Goal: Task Accomplishment & Management: Manage account settings

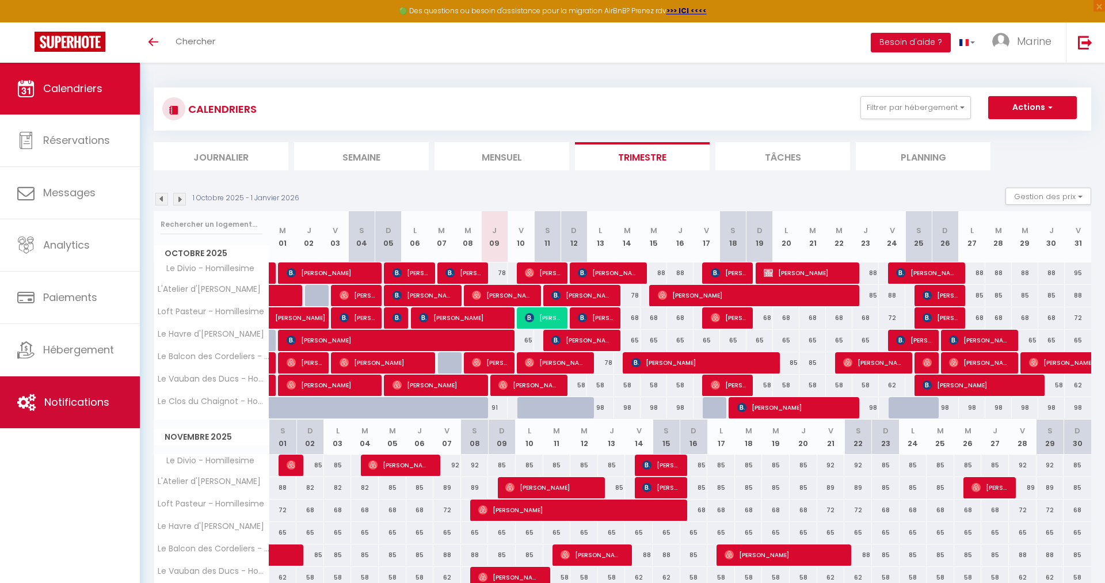
click at [71, 406] on span "Notifications" at bounding box center [76, 402] width 65 height 14
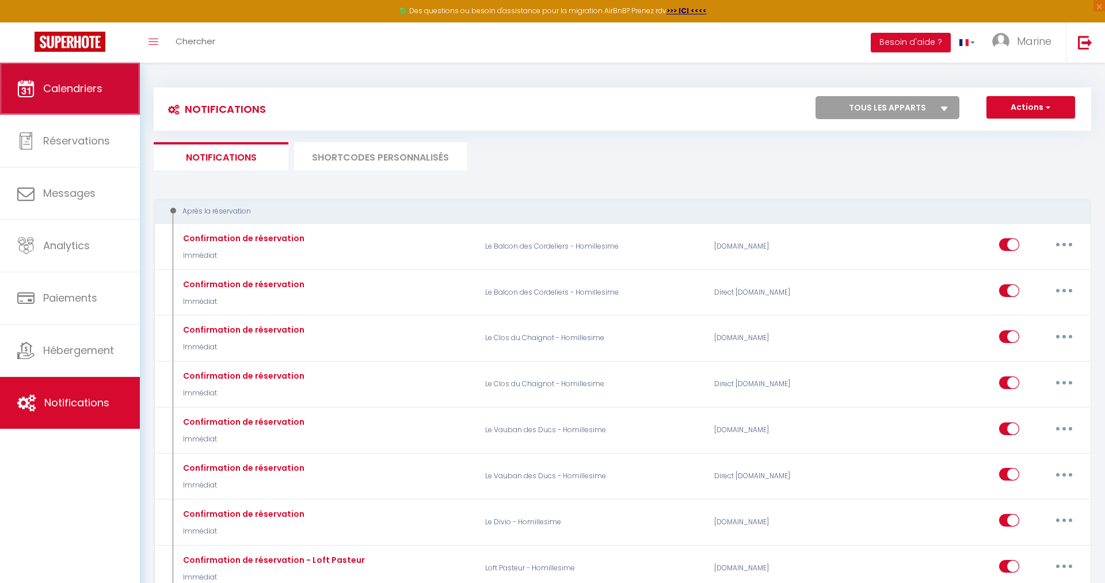
click at [43, 71] on link "Calendriers" at bounding box center [70, 89] width 140 height 52
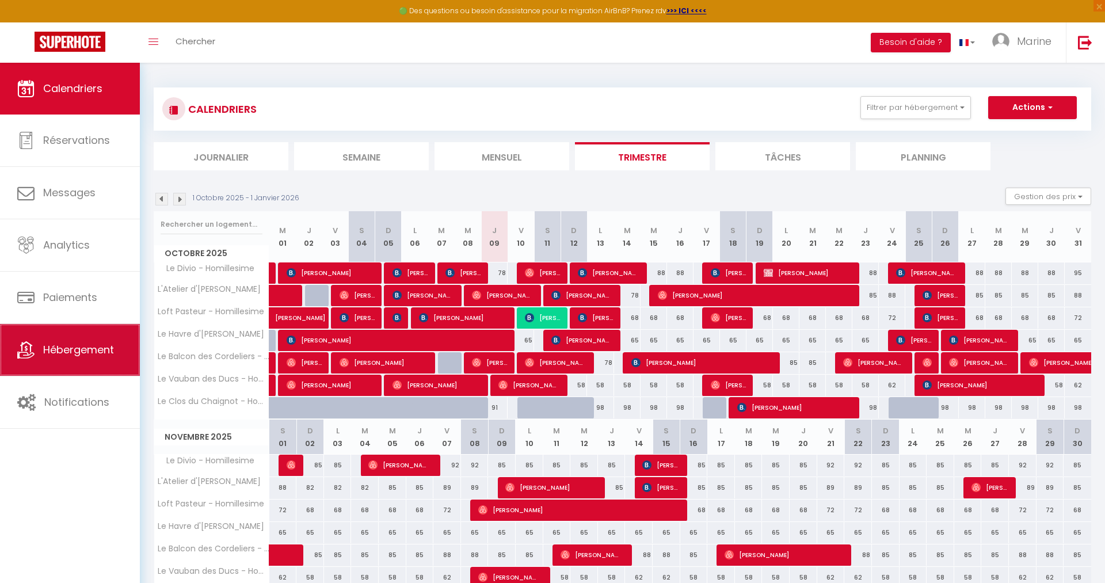
click at [96, 362] on link "Hébergement" at bounding box center [70, 350] width 140 height 52
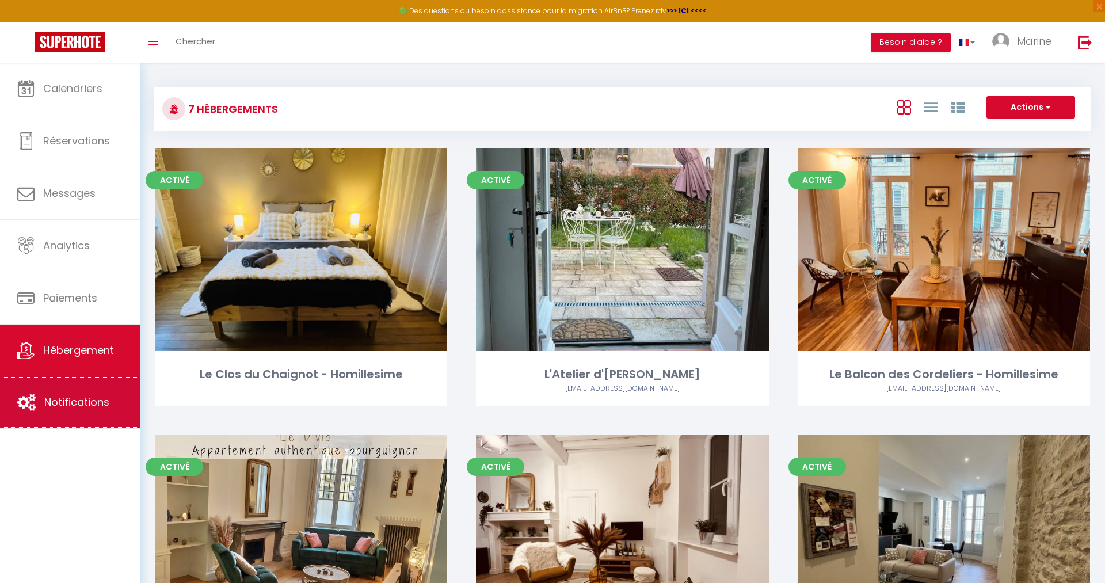
click at [84, 384] on link "Notifications" at bounding box center [70, 402] width 140 height 52
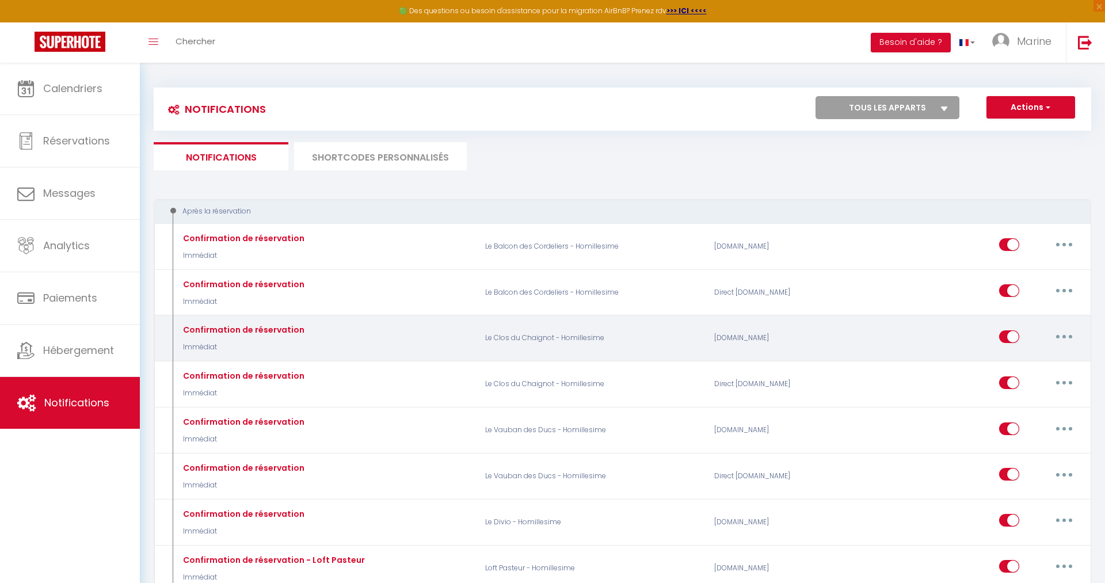
click at [1064, 337] on icon "button" at bounding box center [1063, 336] width 3 height 3
click at [1039, 360] on link "Editer" at bounding box center [1033, 363] width 85 height 20
type input "Confirmation de réservation"
select select "Immédiat"
select select "if_booking_is_paid"
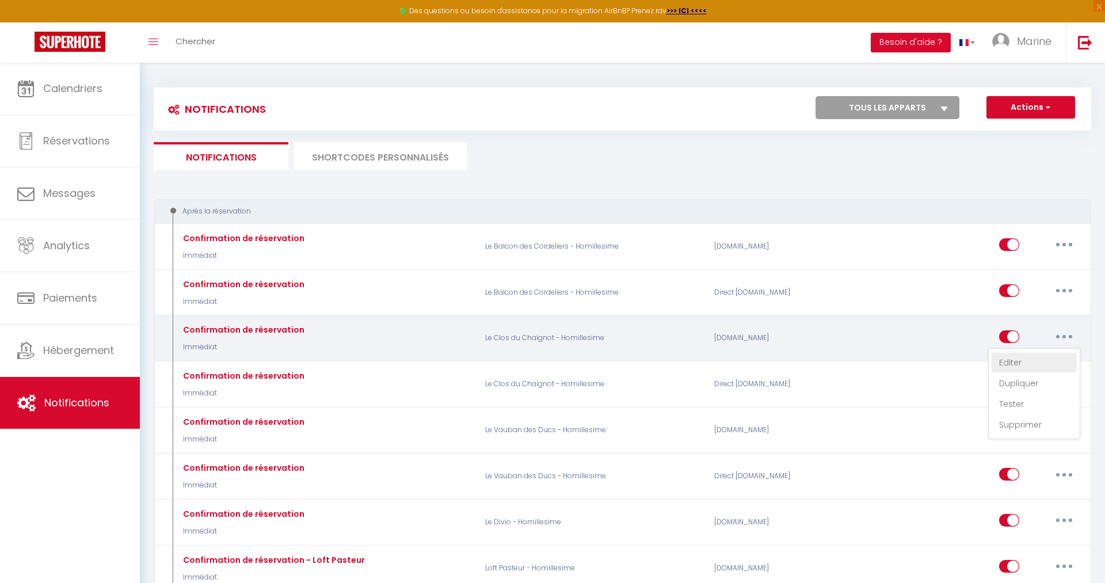
checkbox input "true"
checkbox input "false"
radio input "true"
type input "Merci [GUEST:FIRST_NAME] ! Votre réservation à l'appartement [RENTAL:NAME] est …"
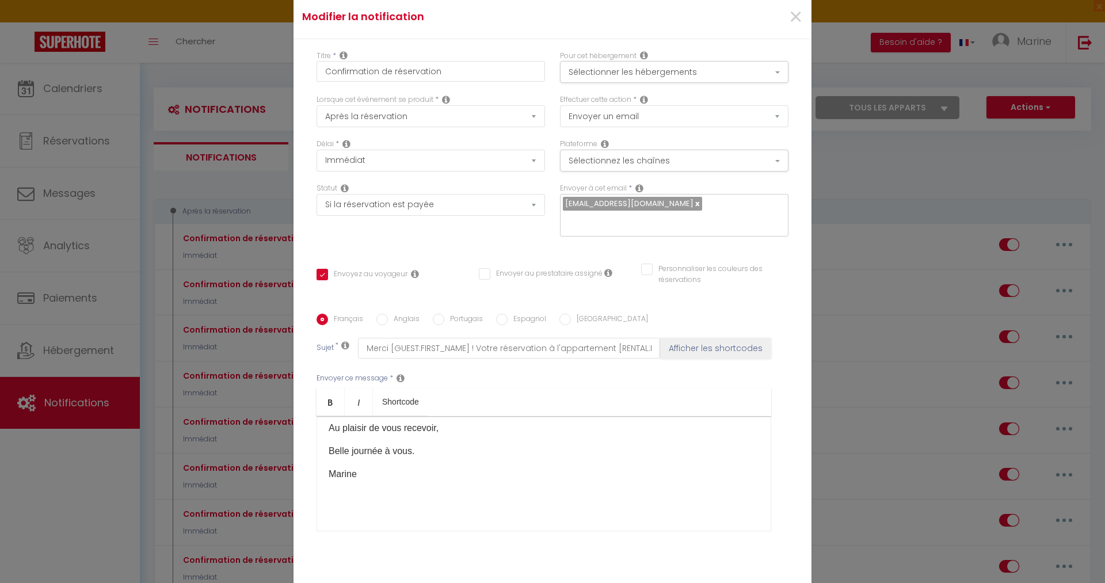
scroll to position [689, 0]
drag, startPoint x: 324, startPoint y: 439, endPoint x: 477, endPoint y: 483, distance: 159.3
click at [477, 483] on div "Bonjour [GUEST:FIRST_NAME]​, Je vous remercie pour votre réservation et serai r…" at bounding box center [543, 473] width 455 height 115
copy div "Loremip [DOLOR:SITAM_CONS]​, Ad elit seddoeiu temp incid utlaboreetd ma aliqu e…"
click at [799, 18] on span "×" at bounding box center [795, 17] width 14 height 35
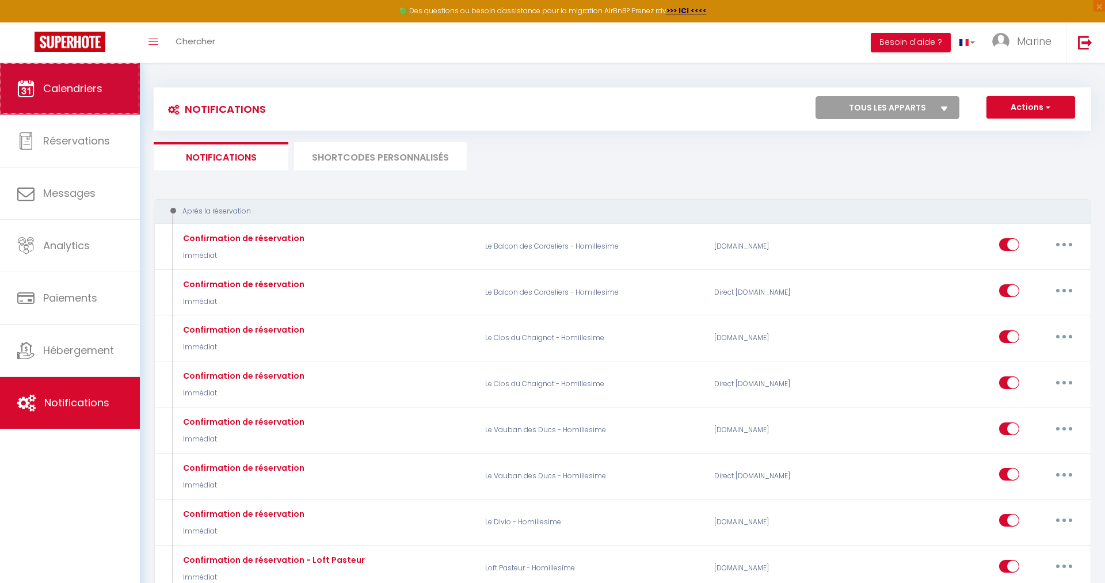
click at [104, 91] on link "Calendriers" at bounding box center [70, 89] width 140 height 52
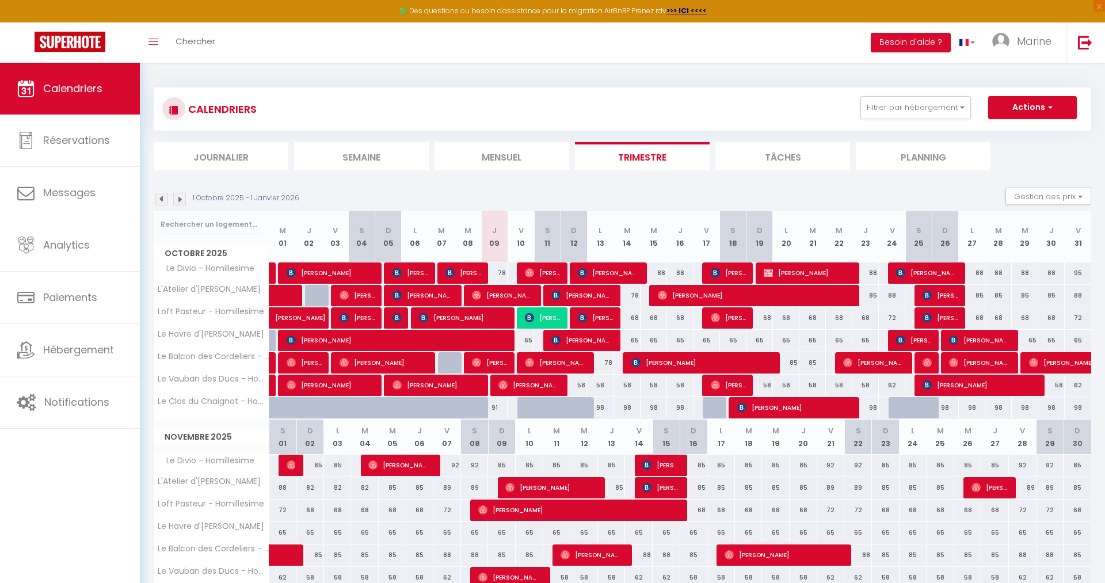
click at [500, 365] on span "[PERSON_NAME]" at bounding box center [489, 363] width 35 height 22
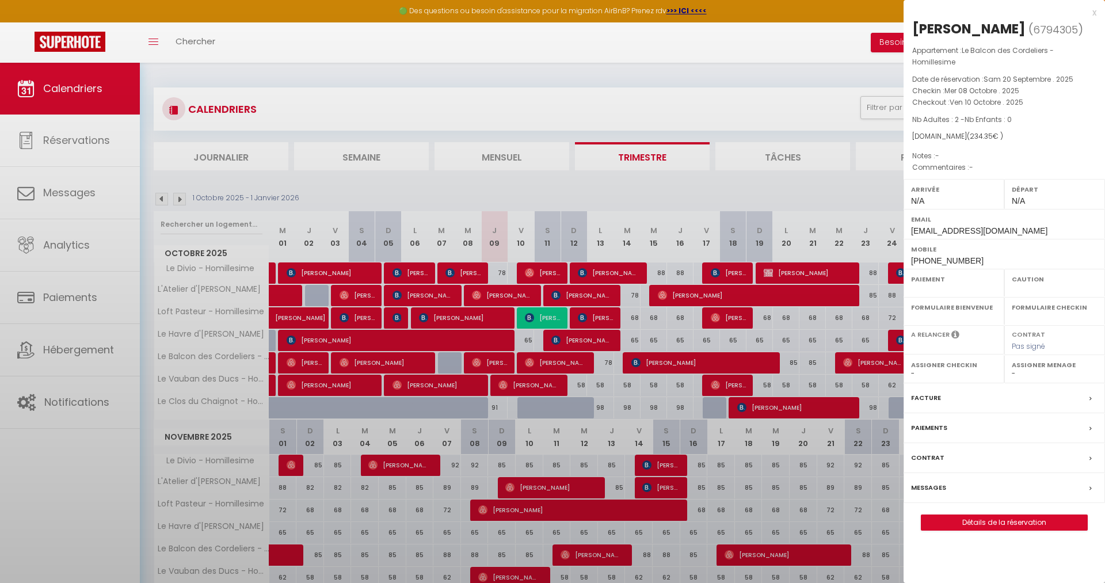
select select "OK"
select select "0"
select select "1"
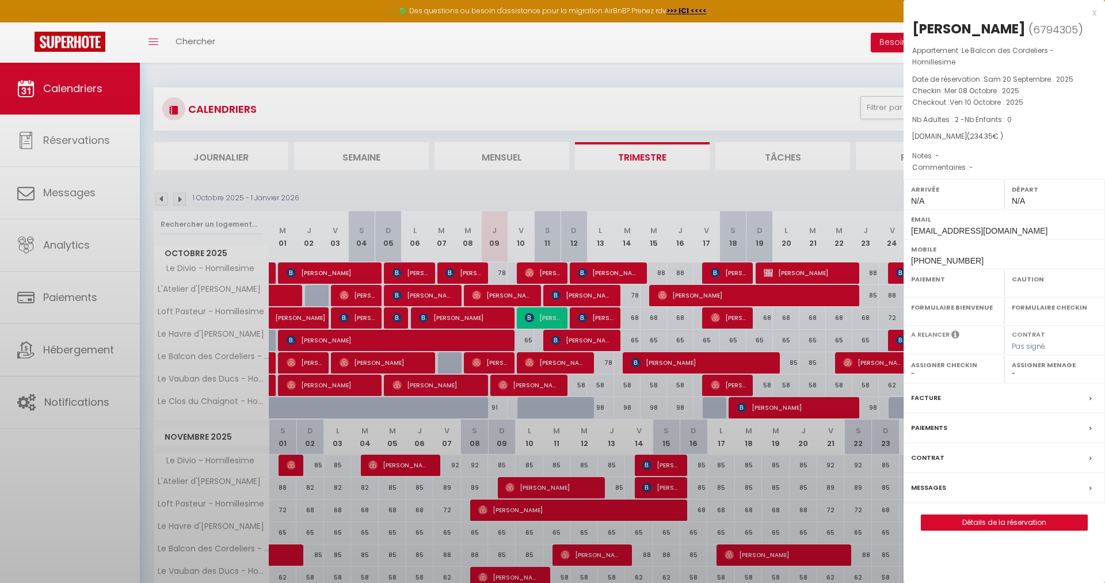
select select
select select "36675"
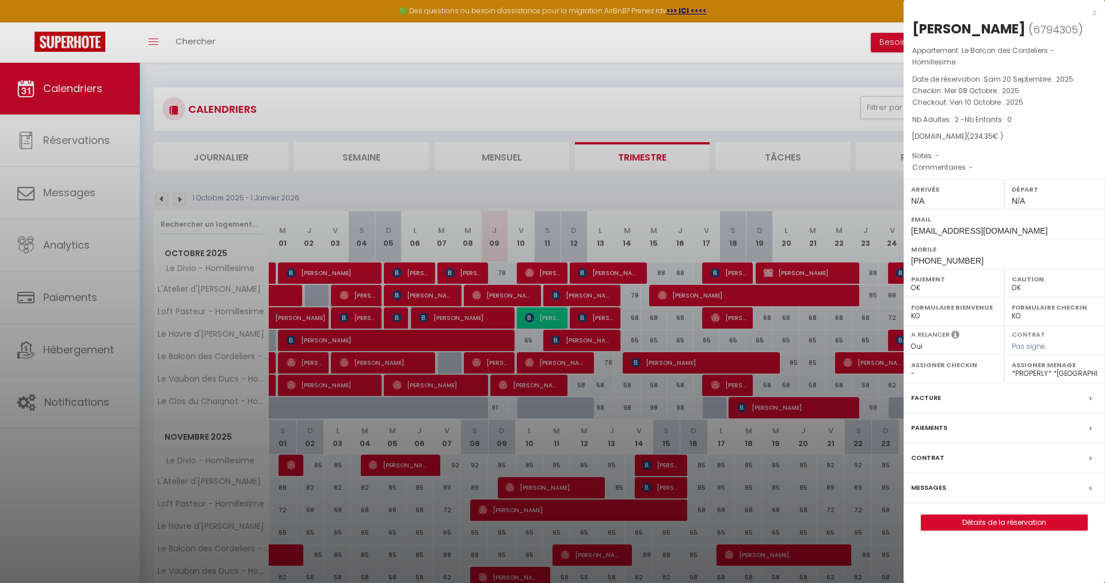
click at [75, 404] on div at bounding box center [552, 291] width 1105 height 583
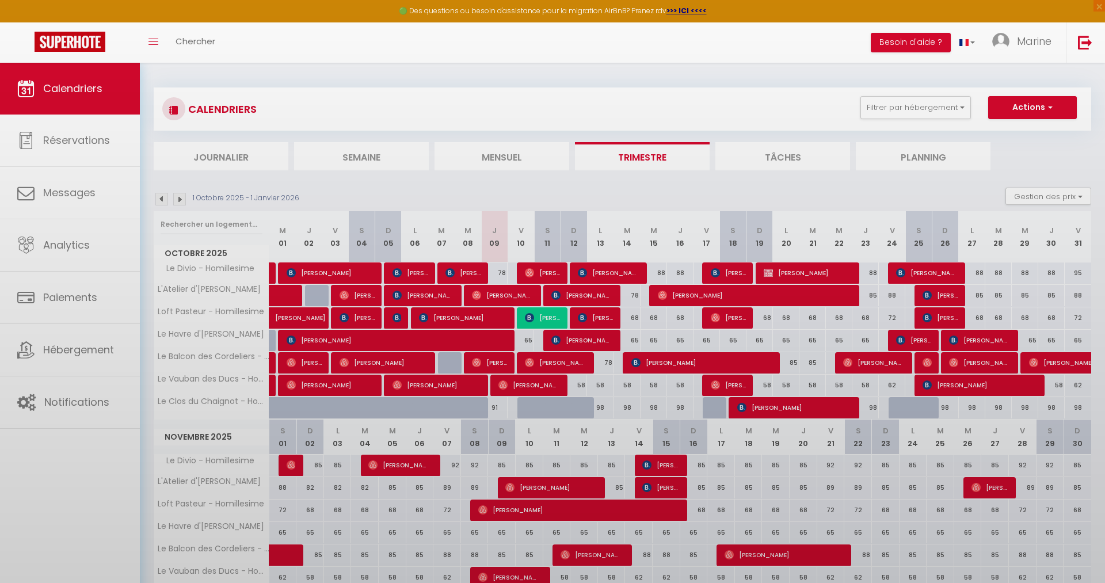
click at [85, 403] on body "🟢 Des questions ou besoin d'assistance pour la migration AirBnB? Prenez rdv >>>…" at bounding box center [552, 457] width 1105 height 789
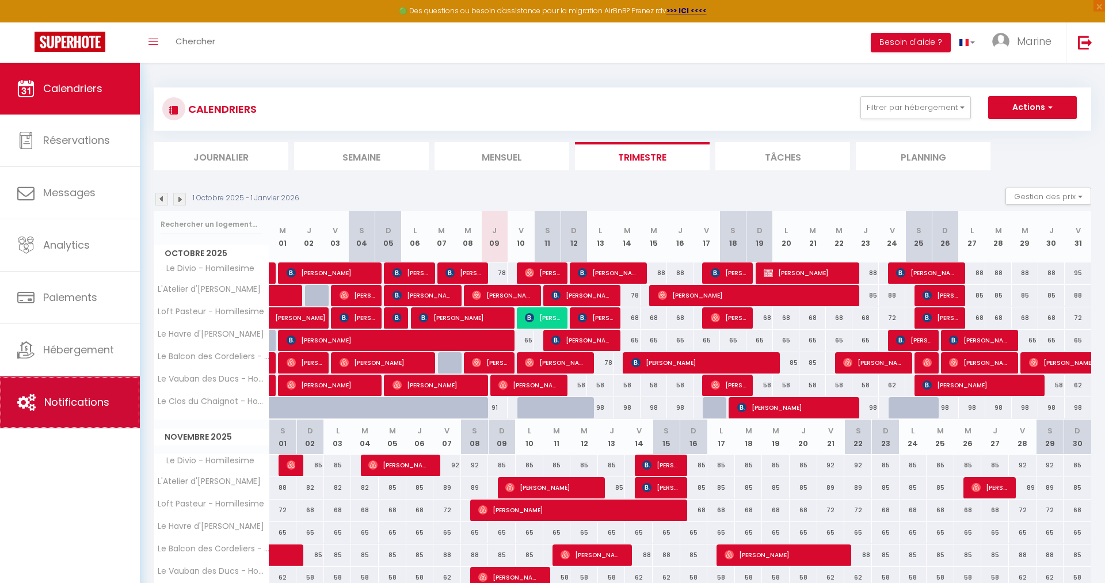
click at [106, 407] on span "Notifications" at bounding box center [76, 402] width 65 height 14
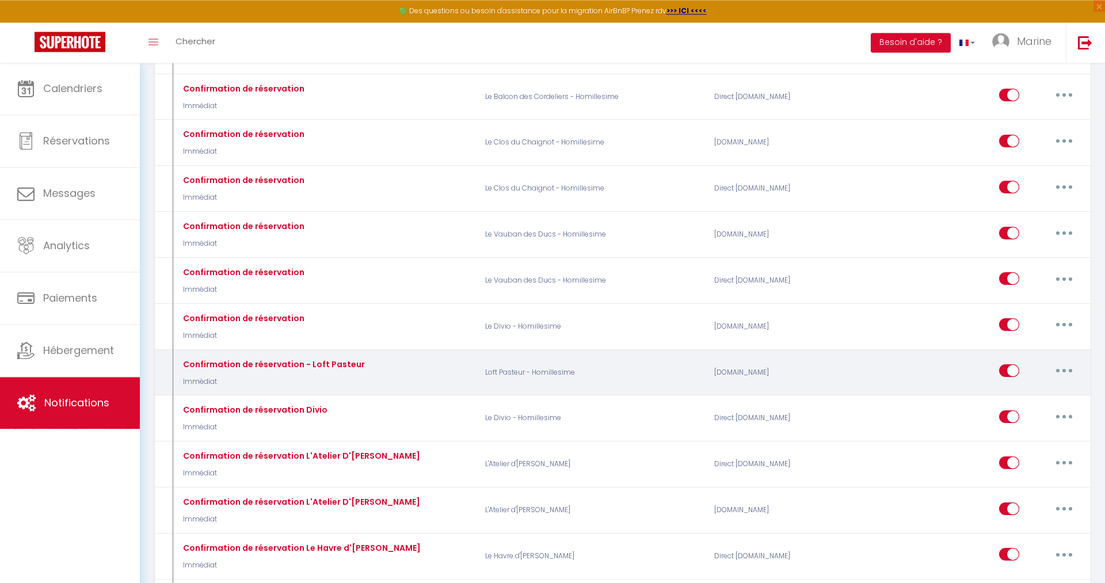
scroll to position [117, 0]
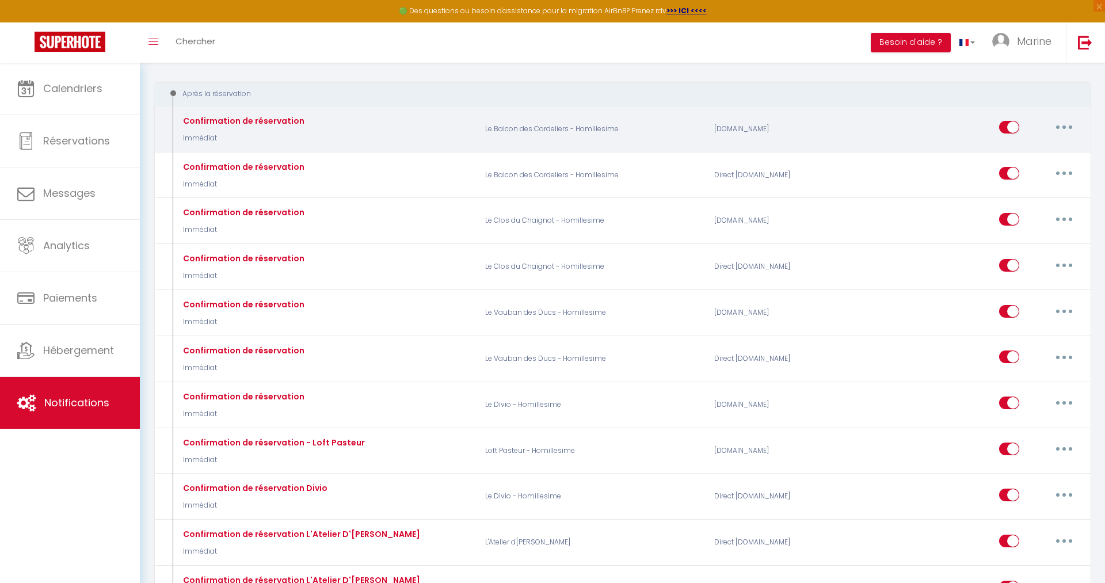
click at [1062, 127] on button "button" at bounding box center [1064, 127] width 32 height 18
click at [1024, 154] on link "Editer" at bounding box center [1033, 154] width 85 height 20
type input "Confirmation de réservation"
select select "Immédiat"
select select "if_booking_is_paid"
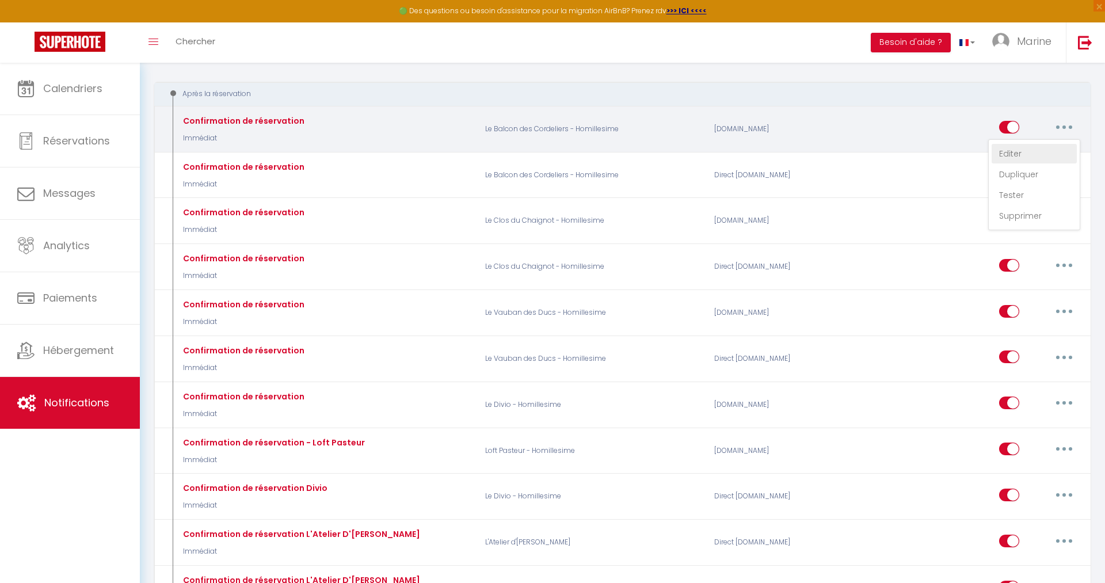
checkbox input "true"
checkbox input "false"
radio input "true"
type input "Merci [GUEST:FIRST_NAME] ! Votre réservation à l'appartement [RENTAL:NAME] est …"
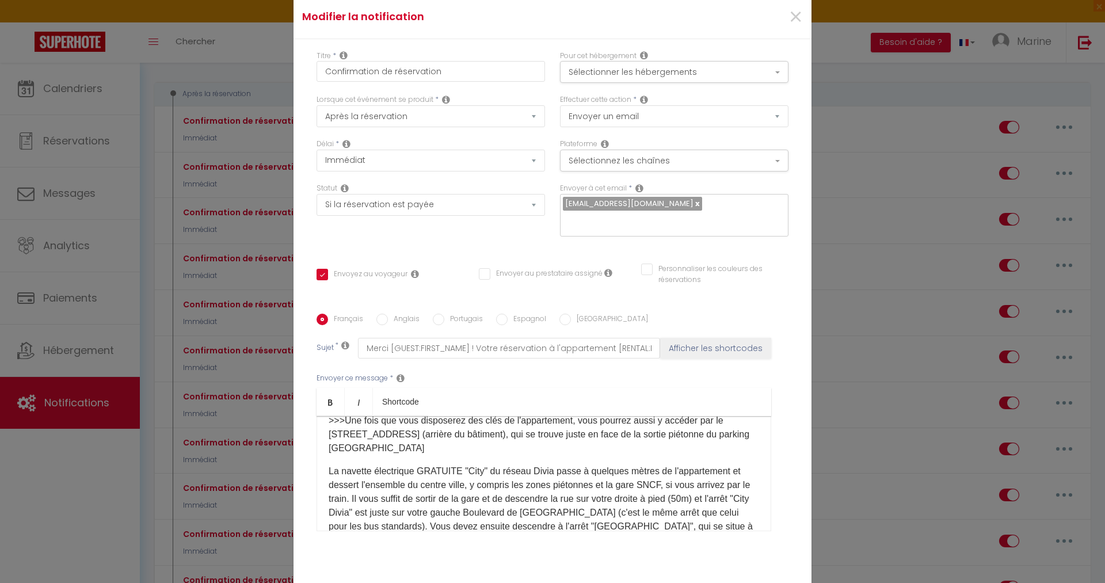
scroll to position [650, 0]
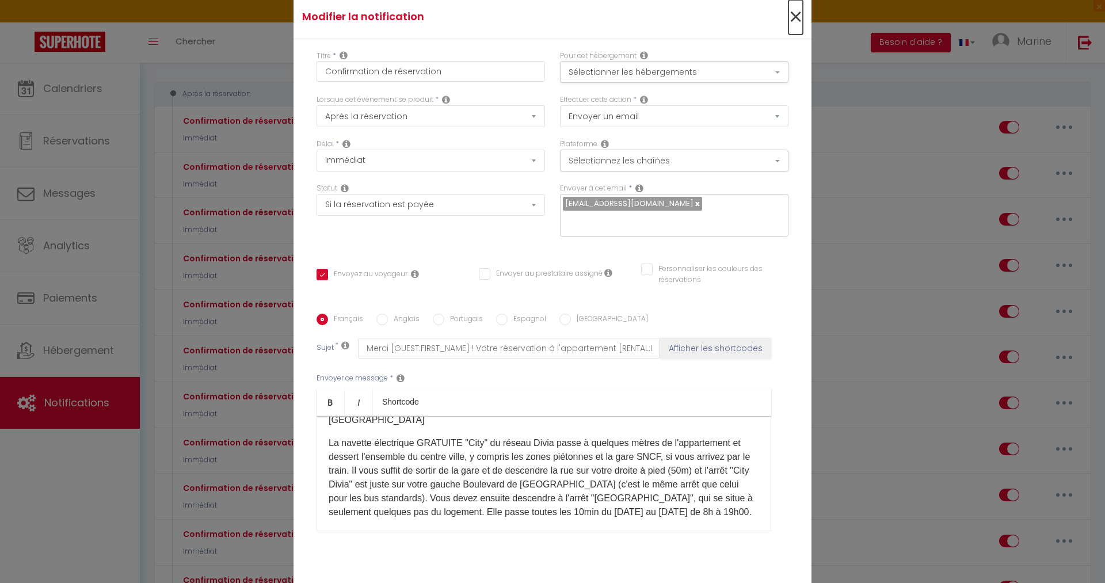
drag, startPoint x: 793, startPoint y: 17, endPoint x: 829, endPoint y: 23, distance: 36.1
click at [795, 17] on span "×" at bounding box center [795, 17] width 14 height 35
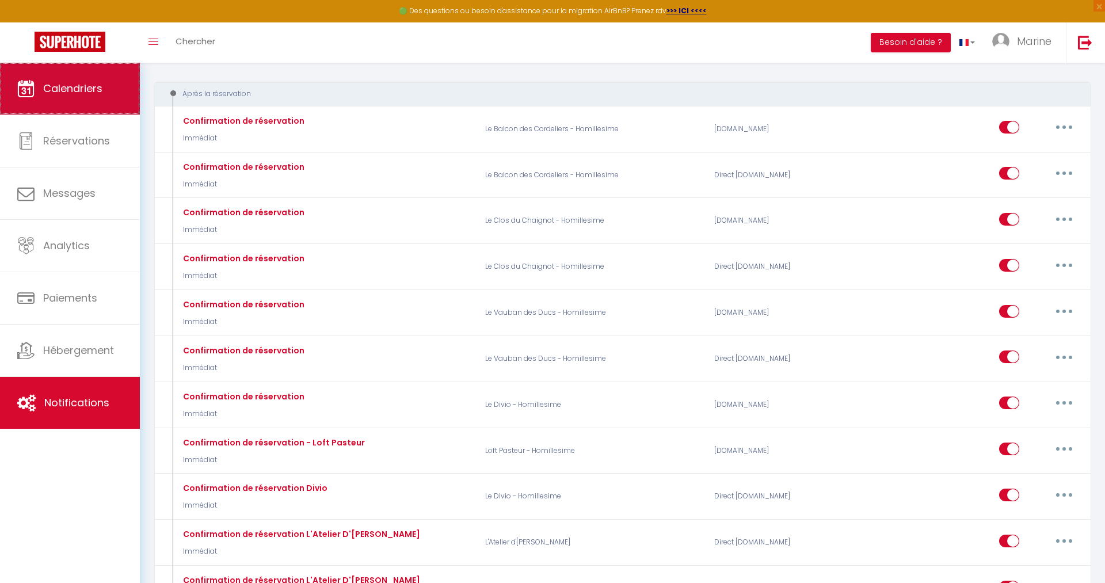
click at [81, 82] on span "Calendriers" at bounding box center [72, 88] width 59 height 14
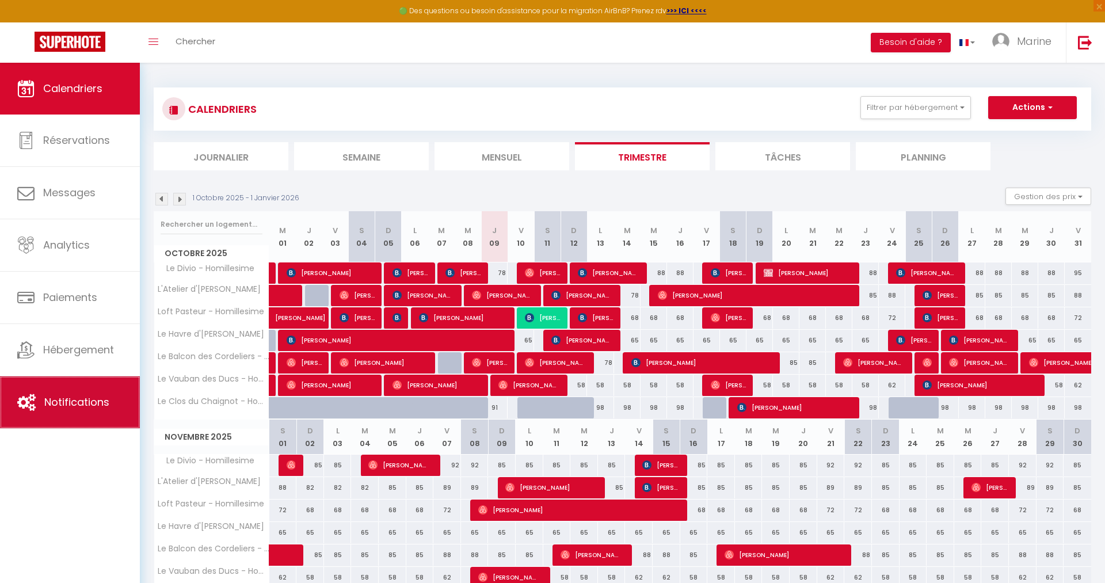
click at [71, 395] on link "Notifications" at bounding box center [70, 402] width 140 height 52
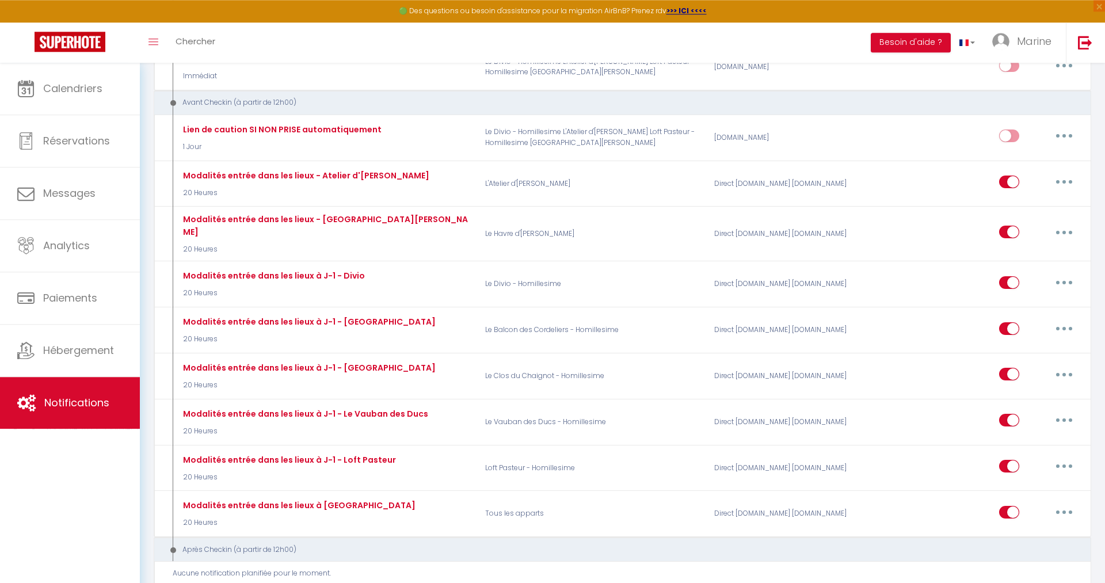
scroll to position [998, 0]
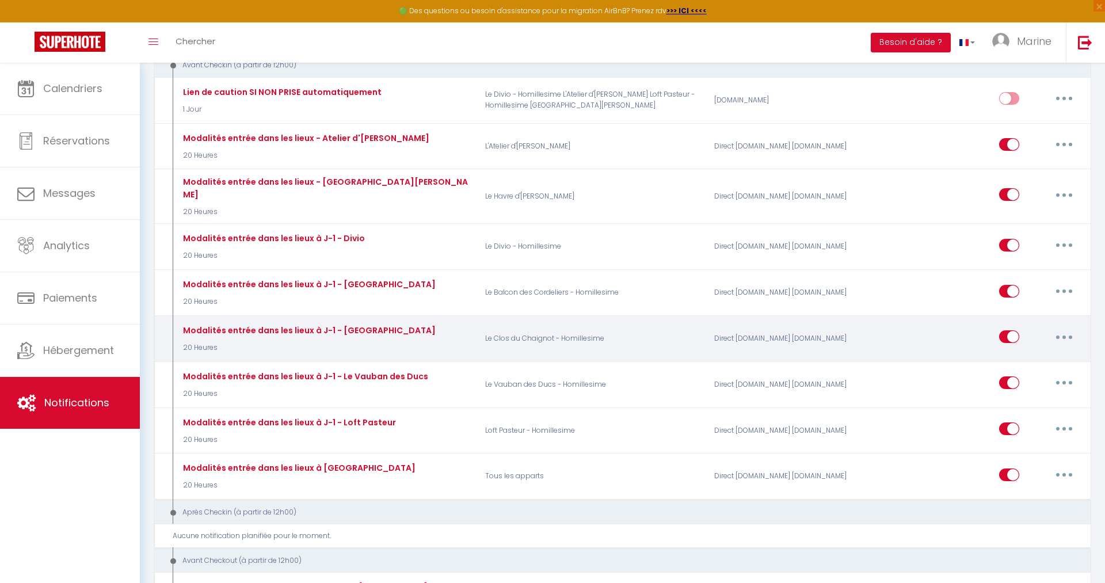
click at [1063, 327] on button "button" at bounding box center [1064, 336] width 32 height 18
click at [1042, 353] on link "Editer" at bounding box center [1033, 363] width 85 height 20
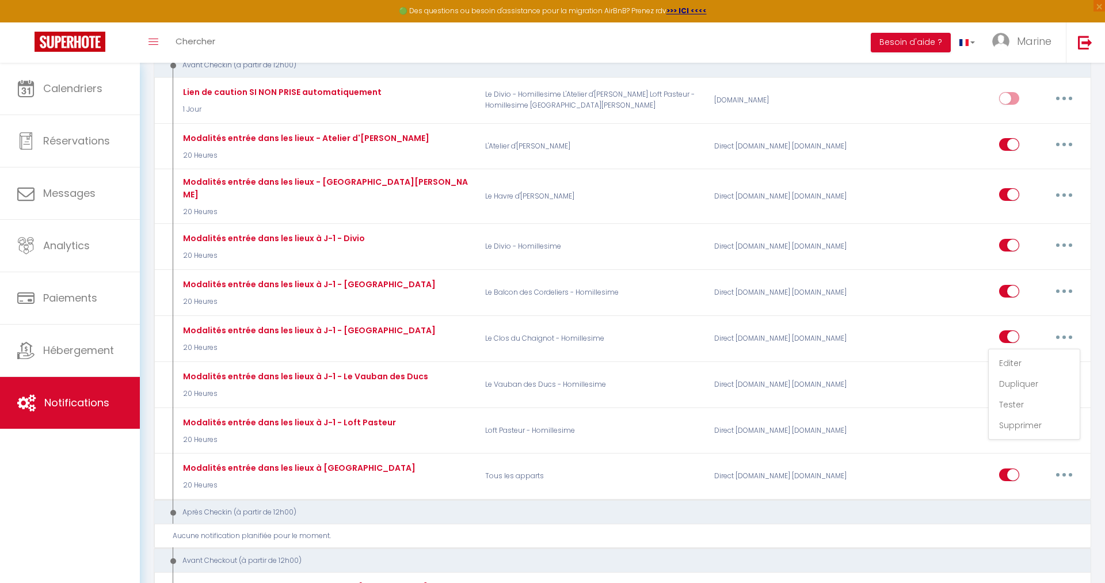
type input "Modalités entrée dans les lieux à J-1 - [GEOGRAPHIC_DATA]"
select select "20 Heures"
select select "if_deposit_is_paid"
checkbox input "true"
checkbox input "false"
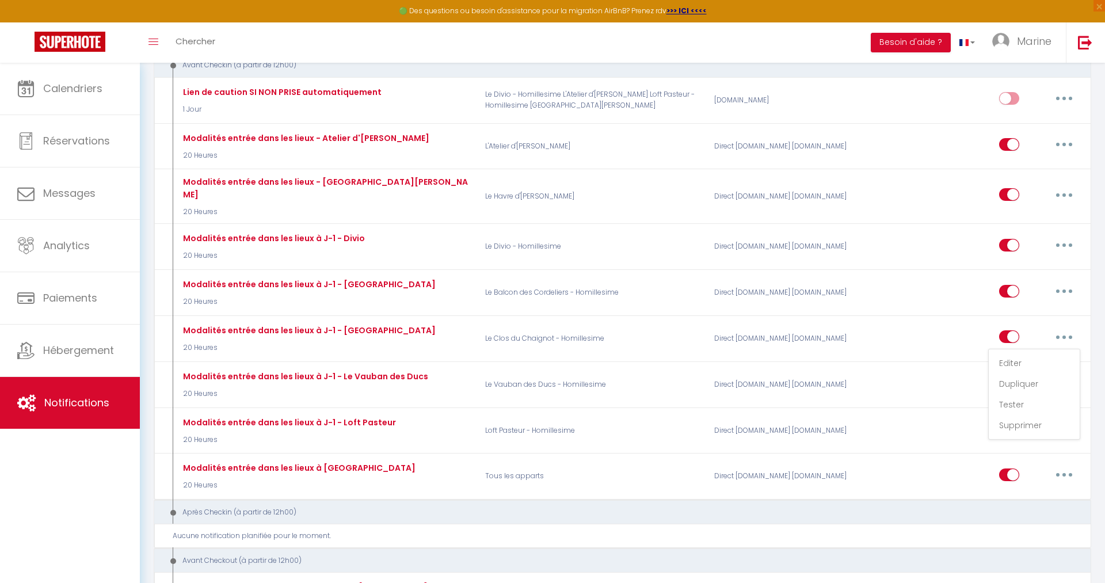
checkbox input "false"
radio input "true"
type input "Procédure d'arrivée et de départ pour votre séjour à [RENTAL:NAME] à [GEOGRAPHI…"
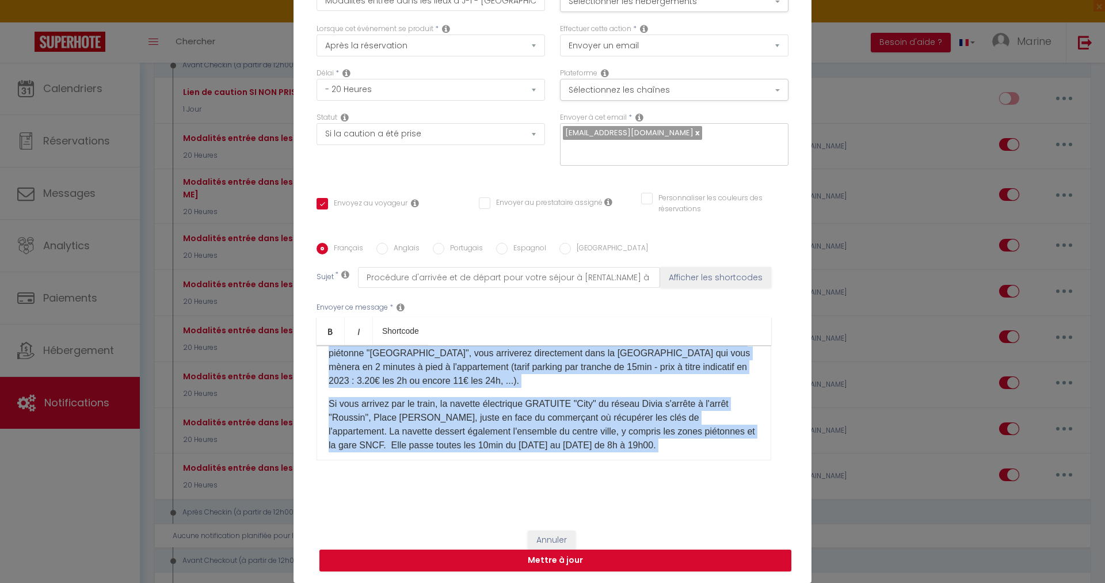
scroll to position [1030, 0]
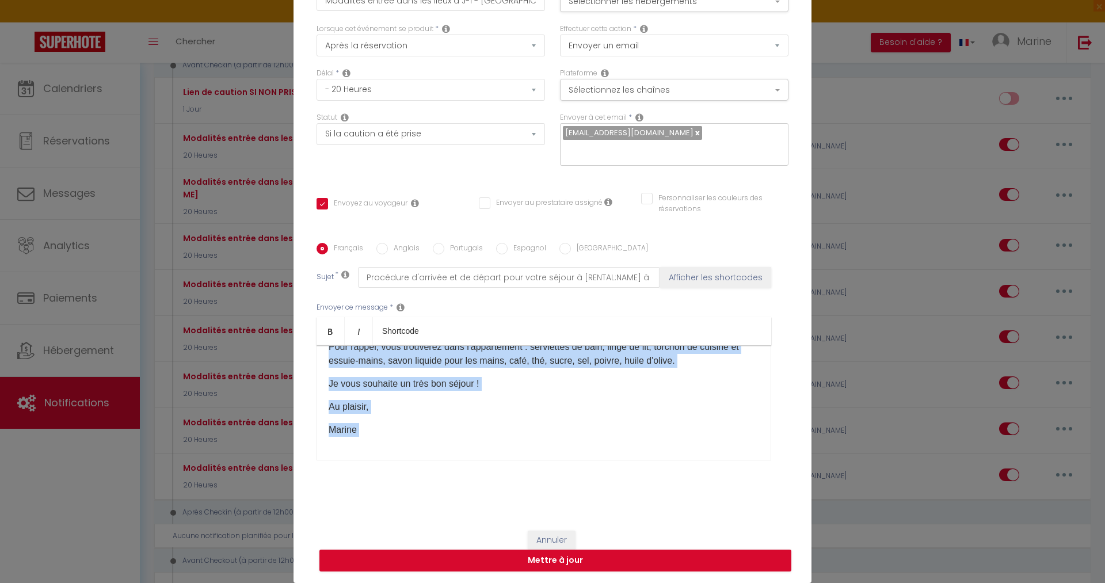
drag, startPoint x: 333, startPoint y: 436, endPoint x: 575, endPoint y: 447, distance: 242.5
click at [575, 447] on div "Bonjour [GUEST:FIRST_NAME]​, Je suis ravie de vous accueillir dans l'appartemen…" at bounding box center [543, 402] width 455 height 115
click at [563, 540] on button "Annuler" at bounding box center [552, 540] width 48 height 20
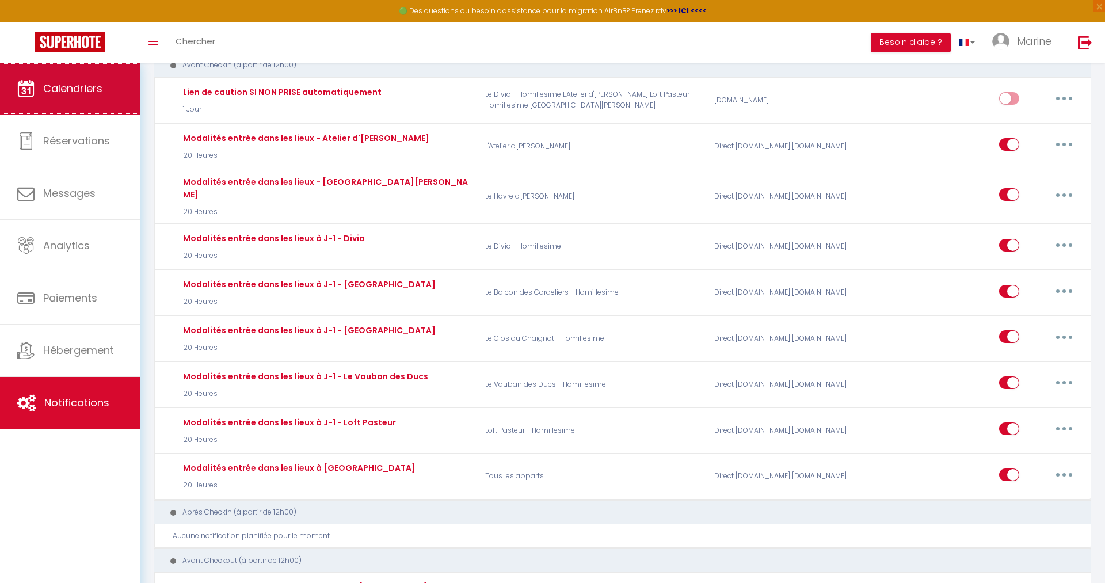
click at [77, 89] on span "Calendriers" at bounding box center [72, 88] width 59 height 14
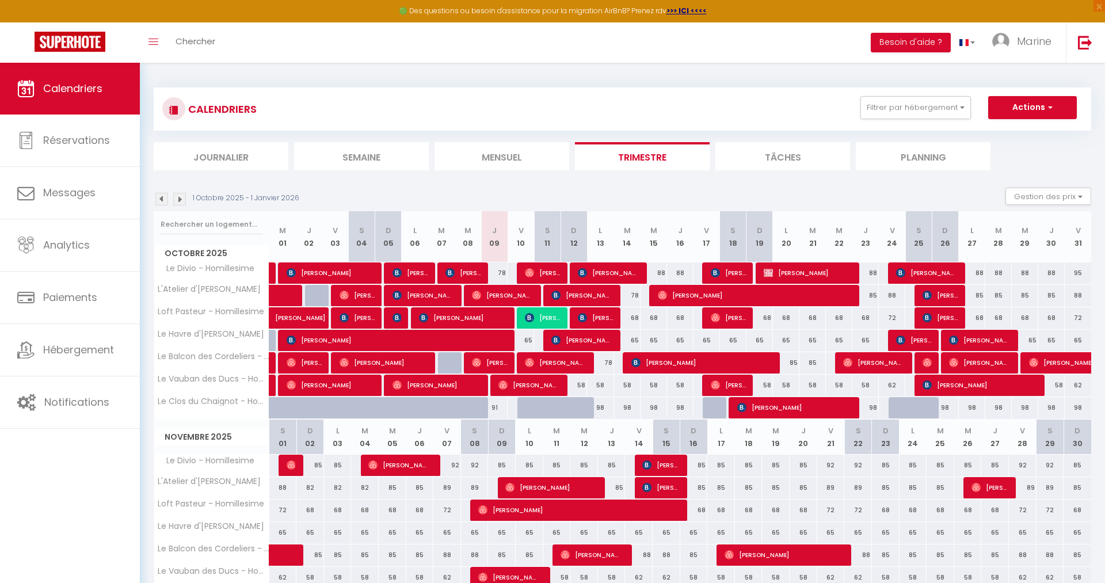
click at [545, 317] on span "[PERSON_NAME]" at bounding box center [542, 318] width 35 height 22
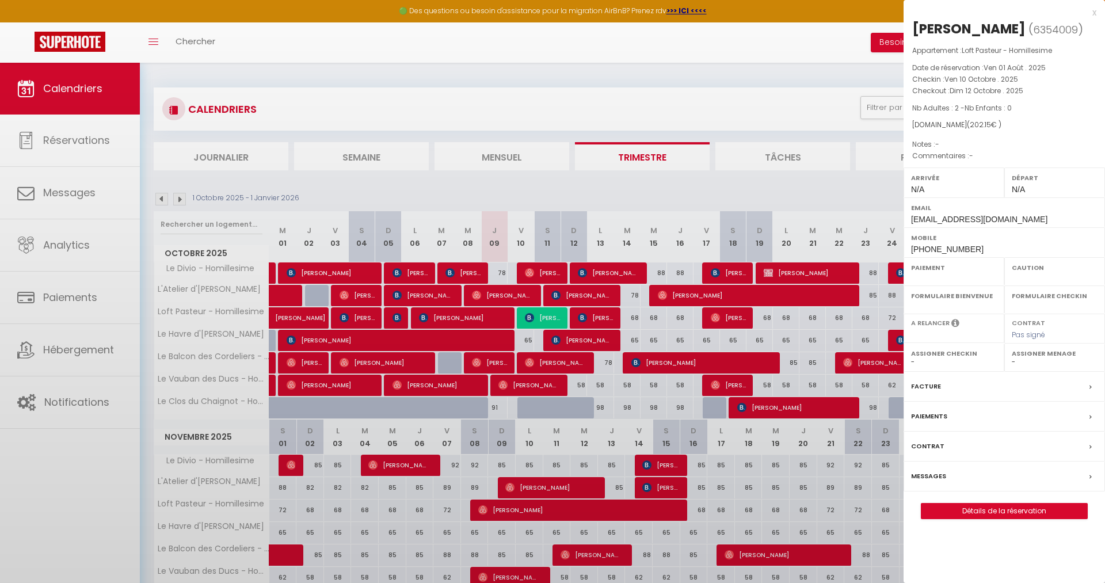
select select "OK"
select select "KO"
select select "0"
select select "1"
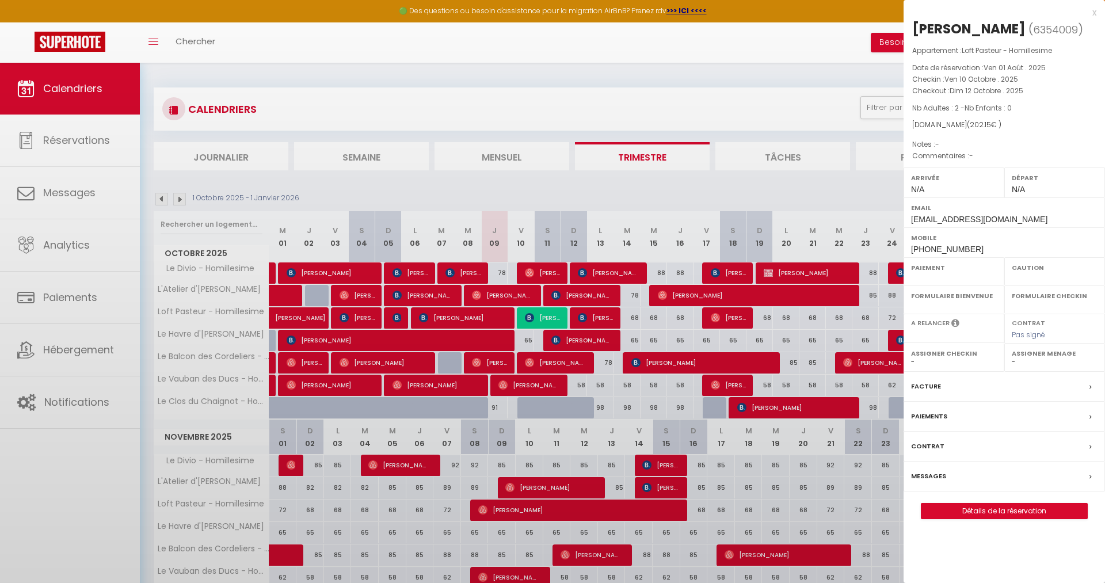
select select
select select "36675"
